Goal: Information Seeking & Learning: Check status

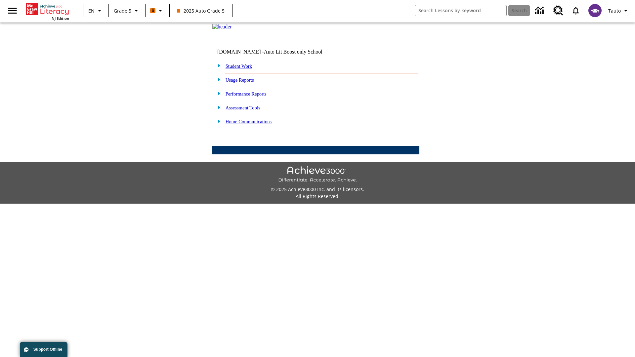
click at [253, 97] on link "Performance Reports" at bounding box center [245, 93] width 41 height 5
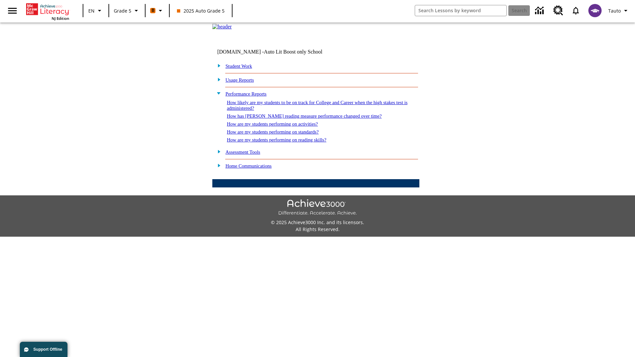
click at [305, 111] on link "How likely are my students to be on track for College and Career when the high …" at bounding box center [317, 105] width 181 height 11
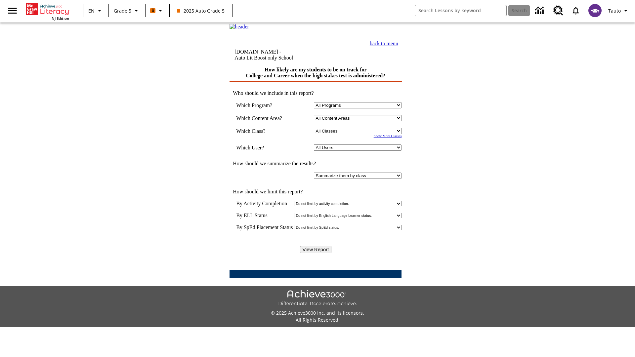
click at [359, 134] on select "Select a Class: All Classes 2025 Auto Grade 5 OL 2025 Auto Grade 6" at bounding box center [358, 131] width 88 height 6
select select "11133131"
